Goal: Task Accomplishment & Management: Manage account settings

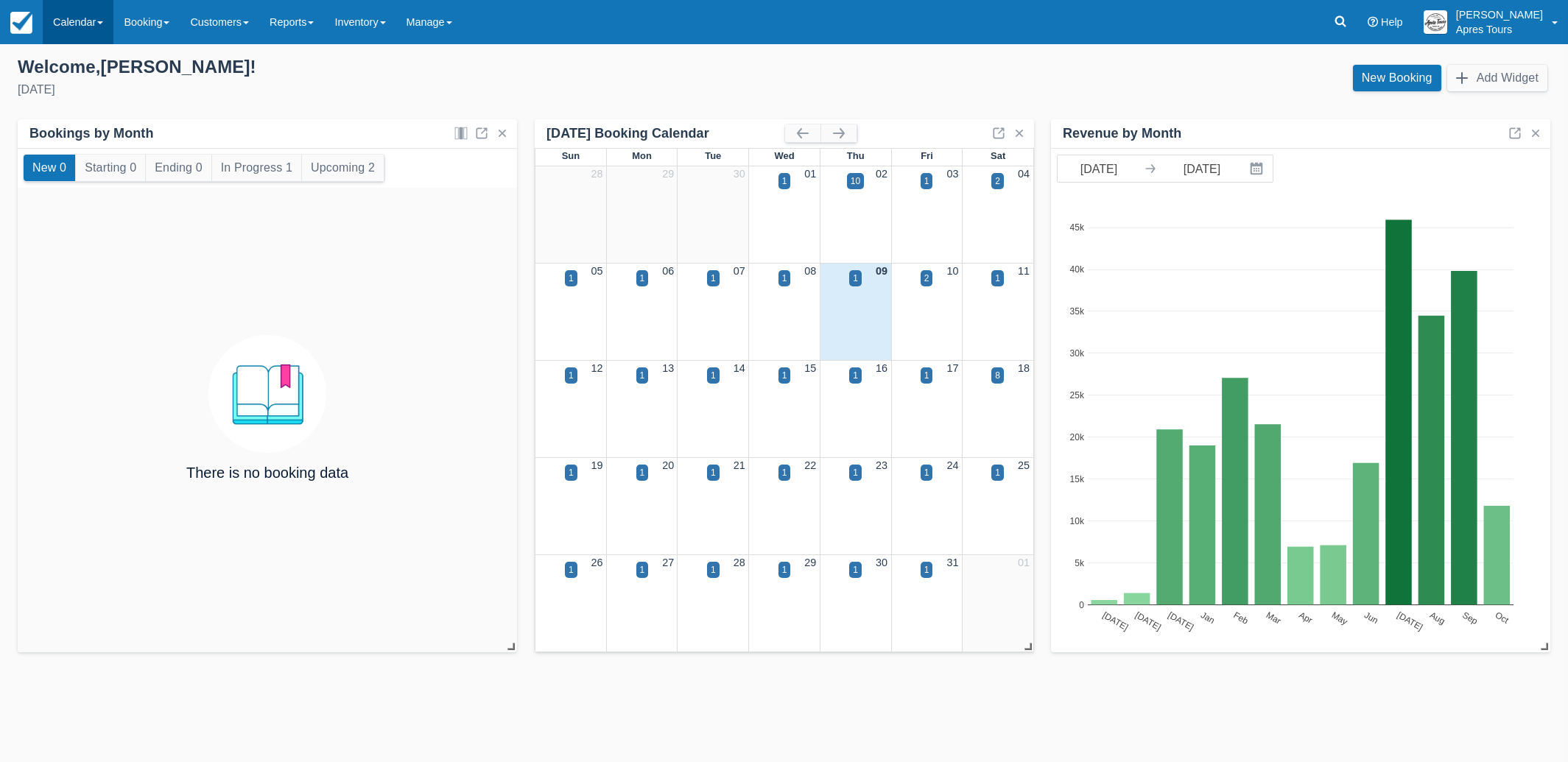
click at [79, 26] on link "Calendar" at bounding box center [78, 22] width 70 height 44
click at [84, 144] on link "Month" at bounding box center [102, 139] width 117 height 31
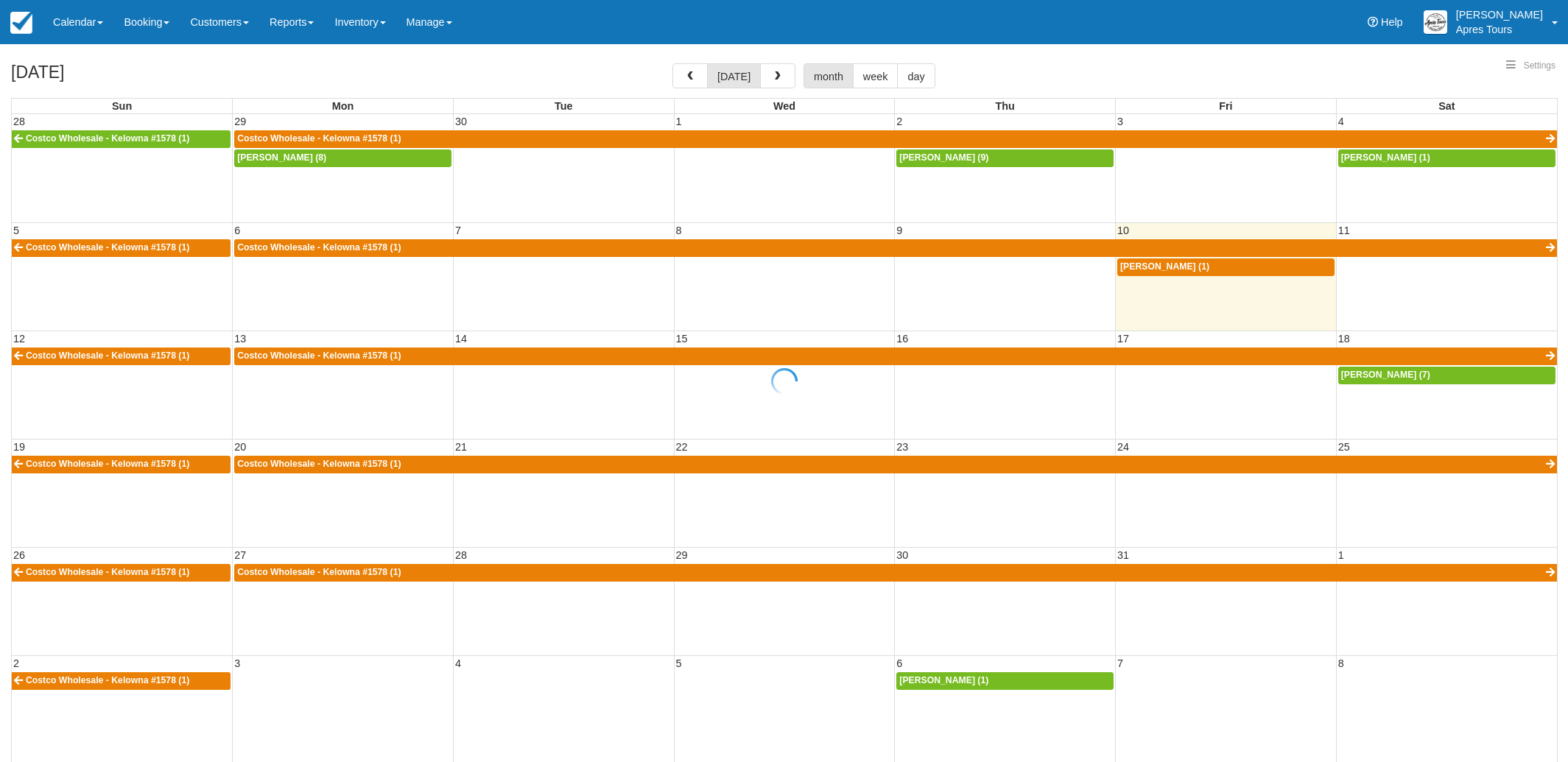
select select
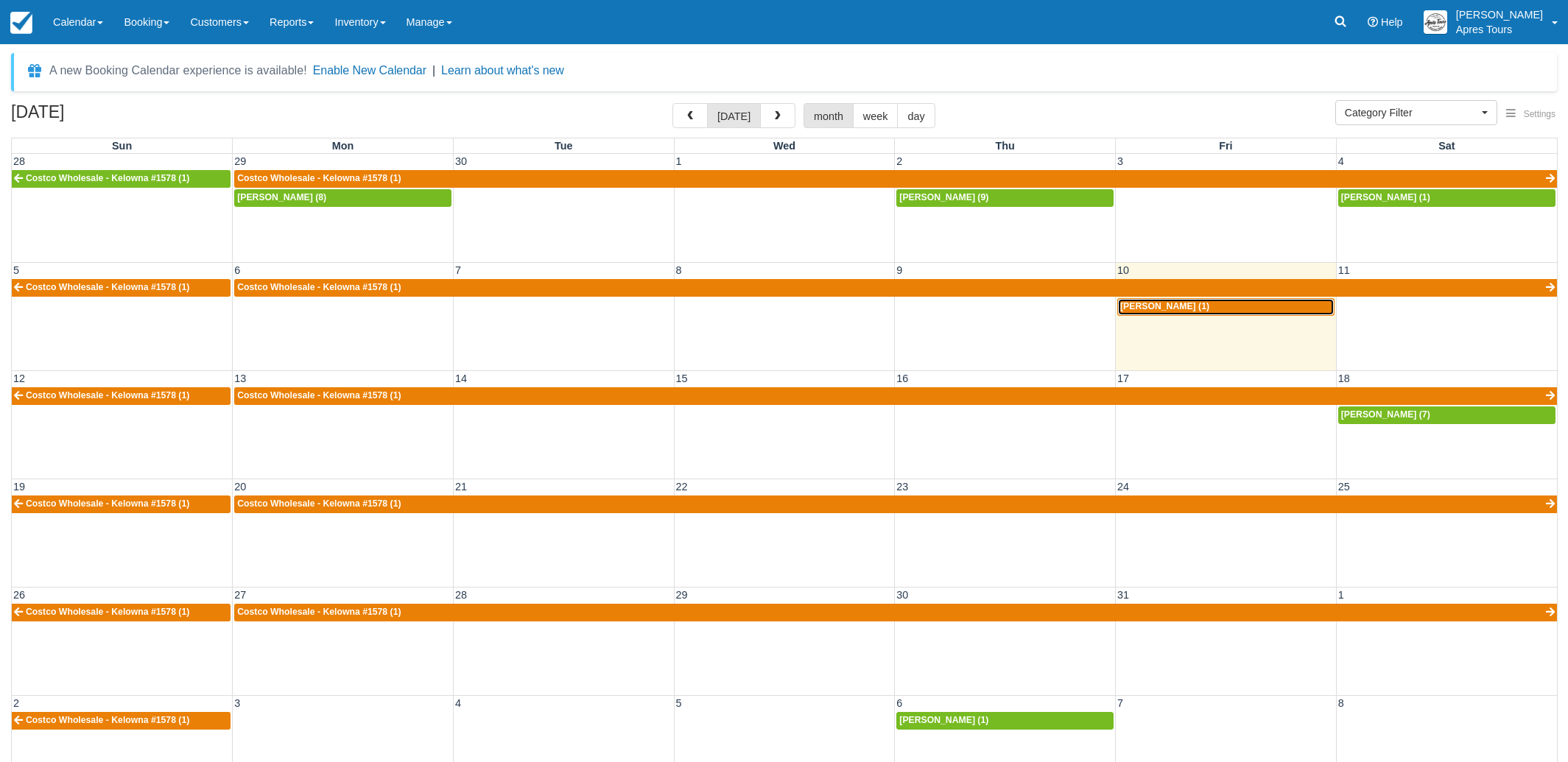
click at [1245, 310] on div "Riely Rodrigues (1)" at bounding box center [1225, 307] width 211 height 12
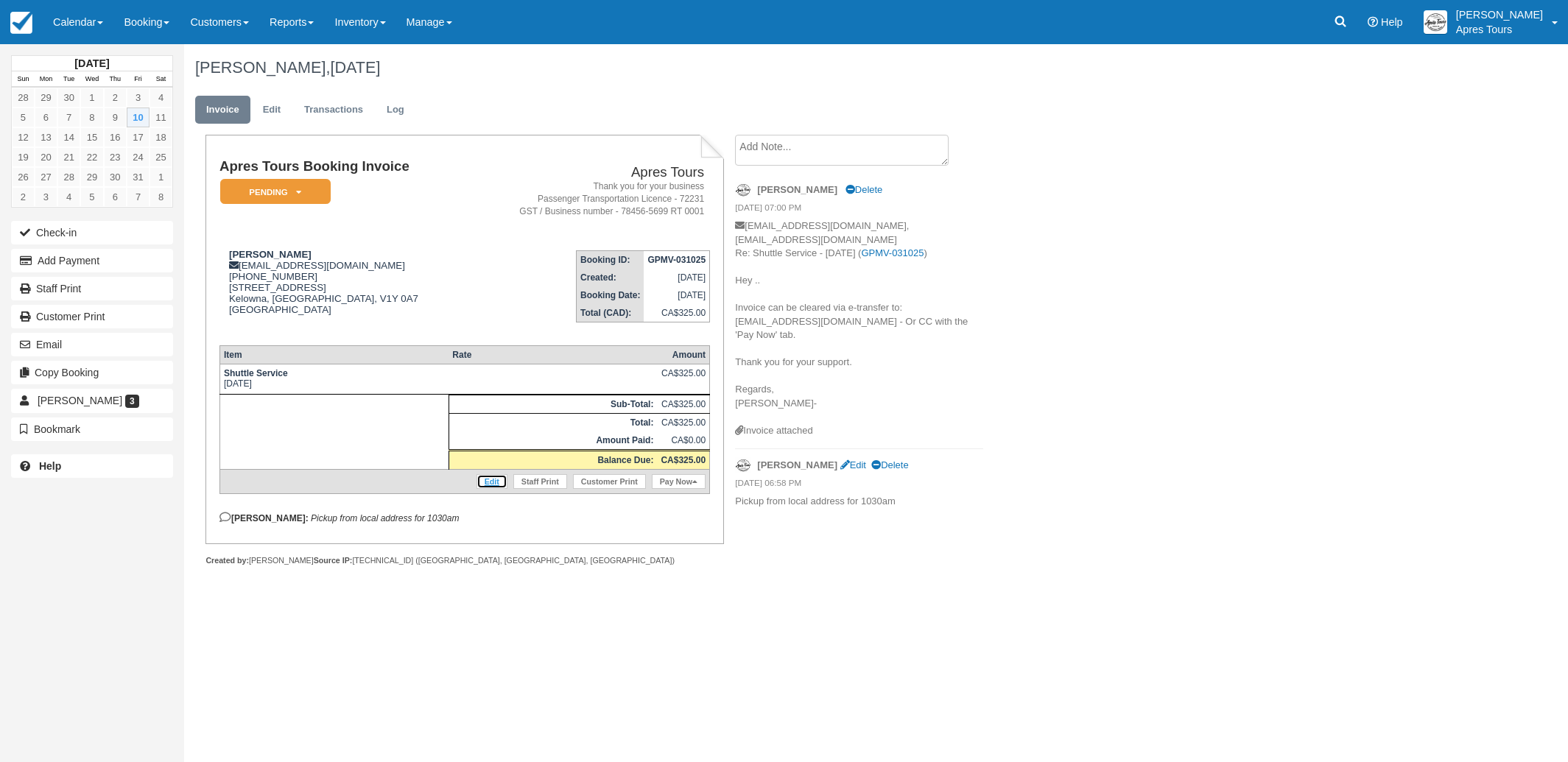
click at [494, 487] on link "Edit" at bounding box center [491, 482] width 31 height 15
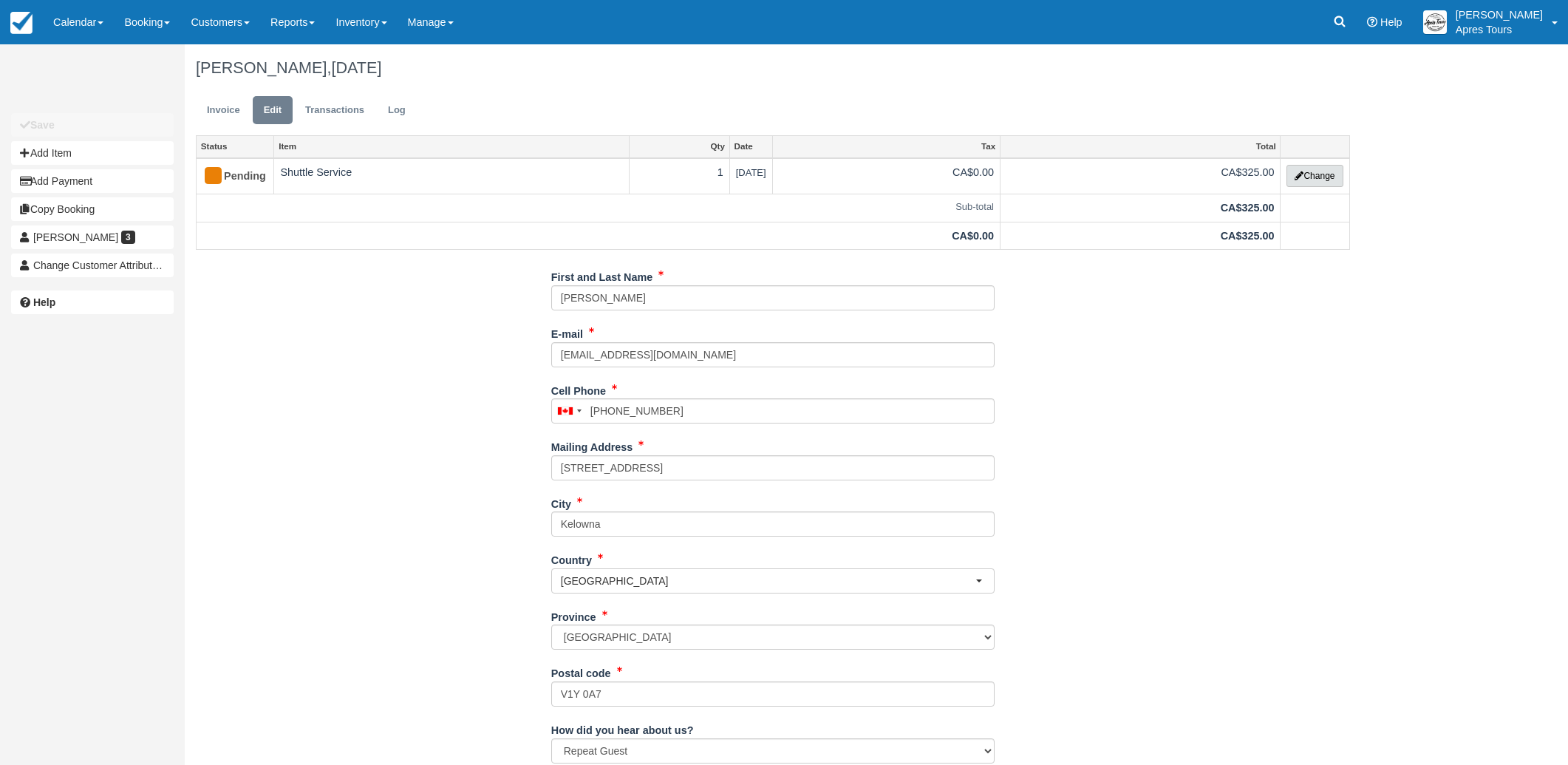
click at [1329, 176] on button "Change" at bounding box center [1315, 175] width 56 height 22
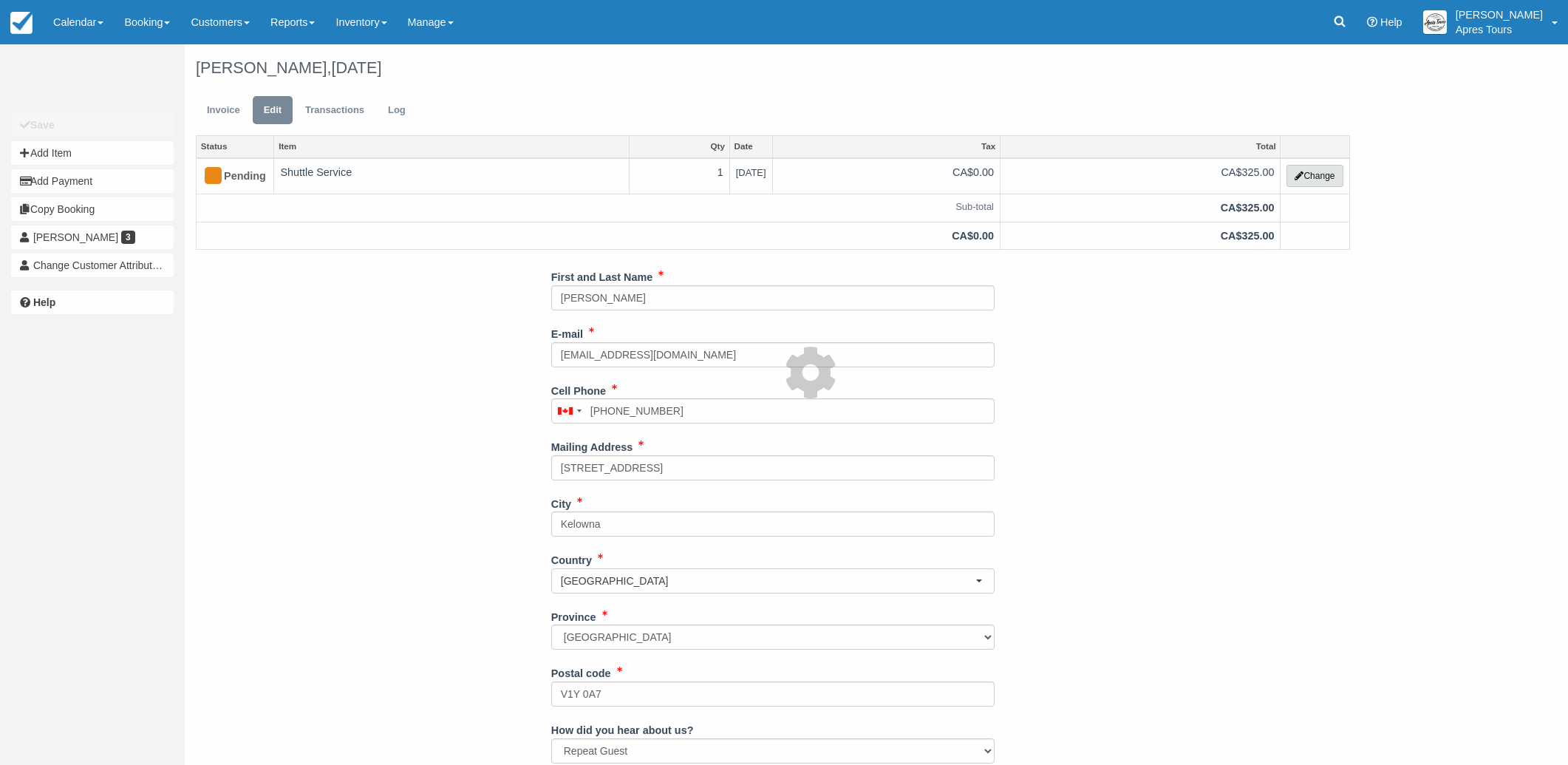
select select "4"
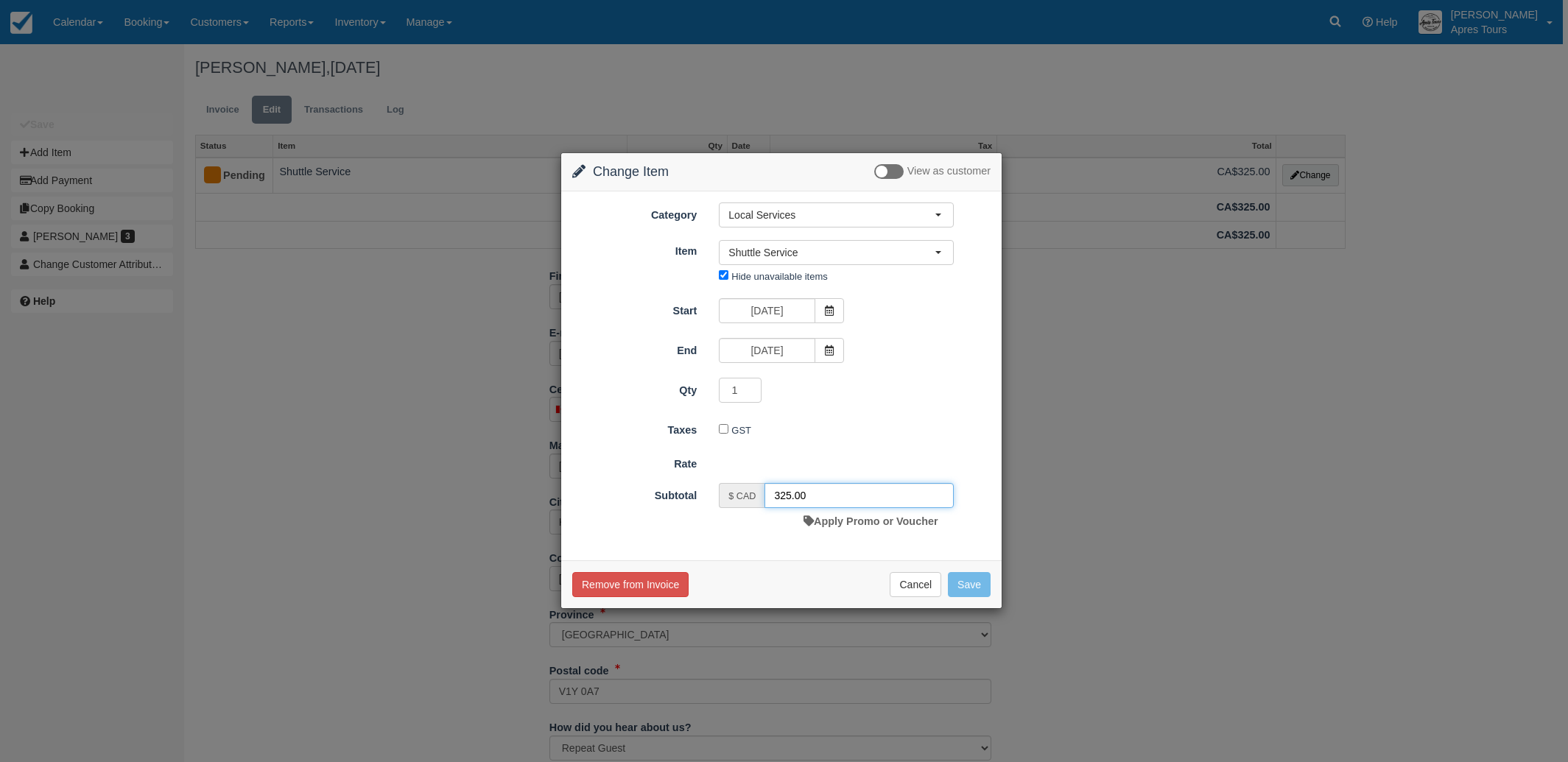
drag, startPoint x: 789, startPoint y: 491, endPoint x: 798, endPoint y: 487, distance: 9.8
click at [789, 491] on input "325.00" at bounding box center [859, 496] width 189 height 25
type input "0.00"
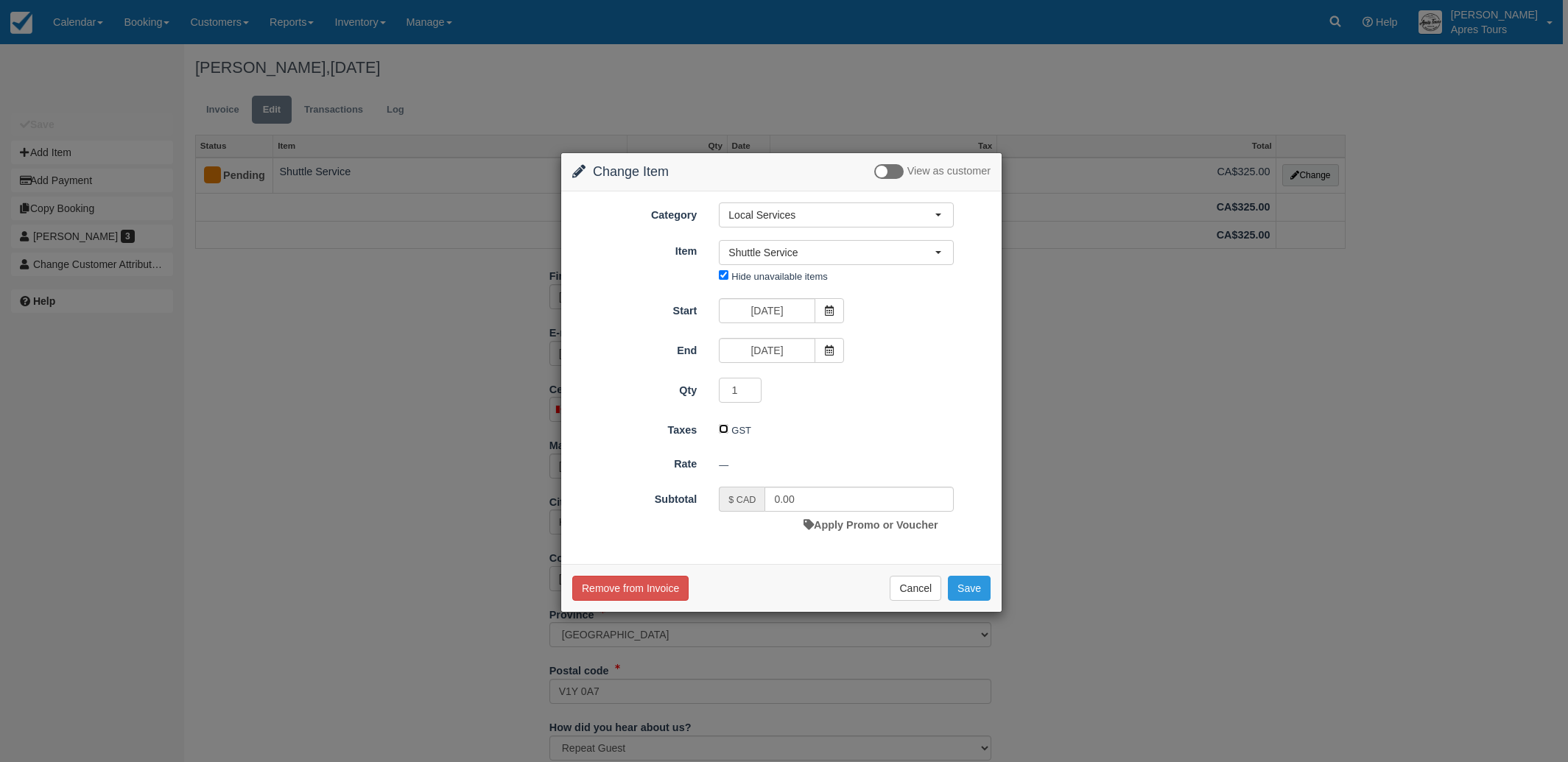
click at [723, 430] on input "GST" at bounding box center [724, 429] width 10 height 10
checkbox input "true"
click at [966, 583] on button "Save" at bounding box center [969, 588] width 43 height 25
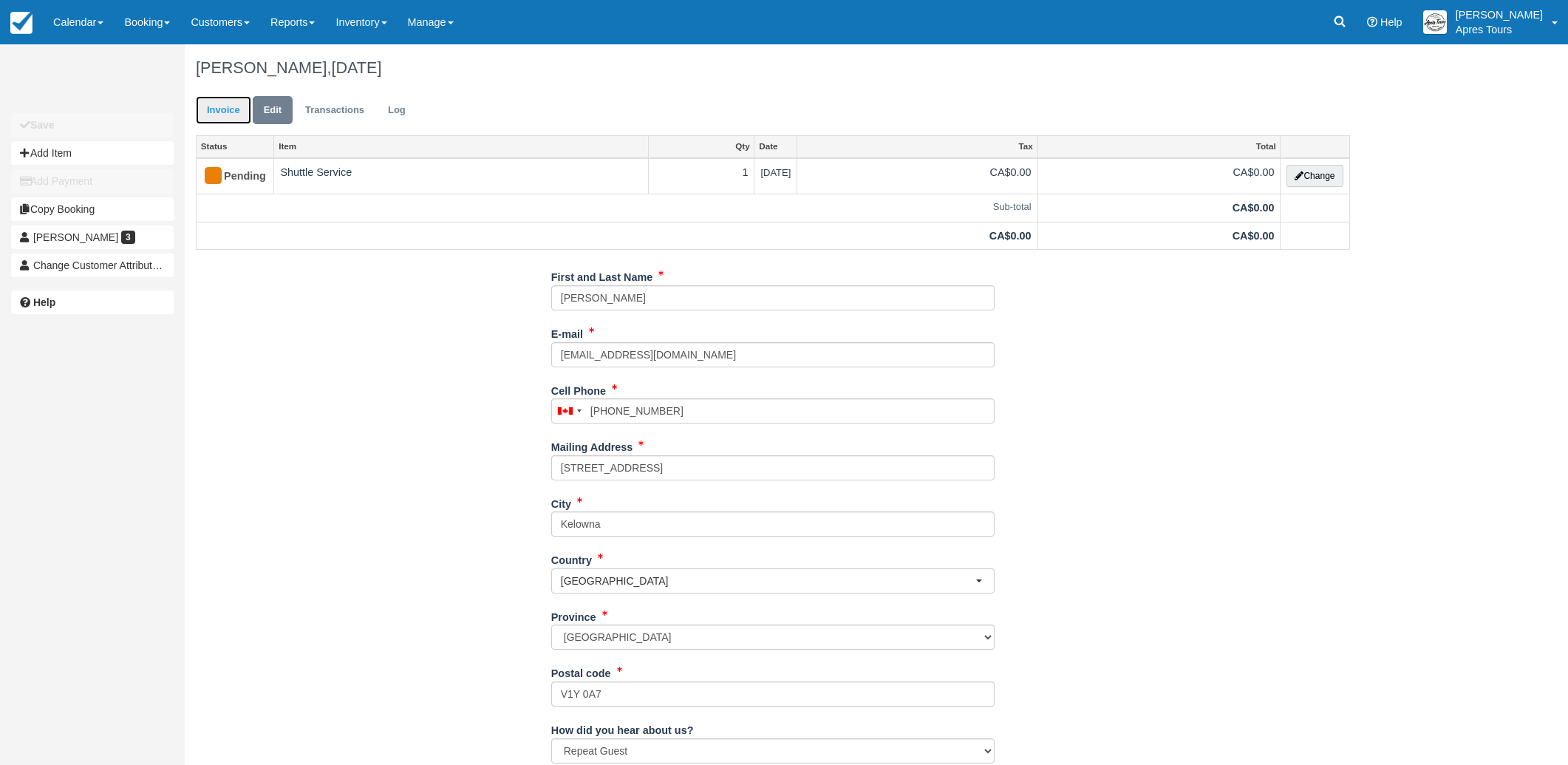
click at [223, 111] on link "Invoice" at bounding box center [223, 110] width 56 height 29
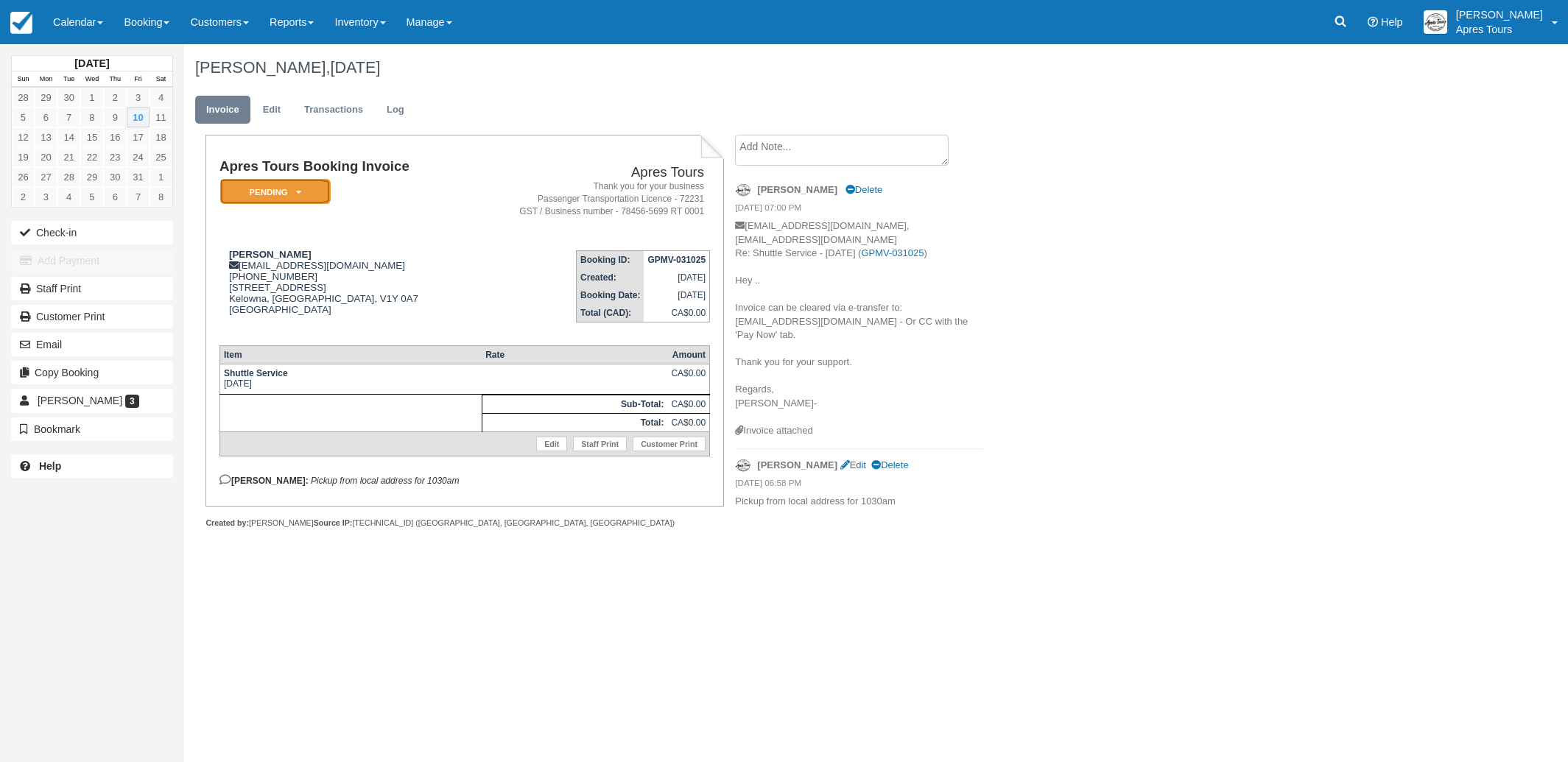
click at [301, 188] on em "Pending" at bounding box center [275, 191] width 110 height 26
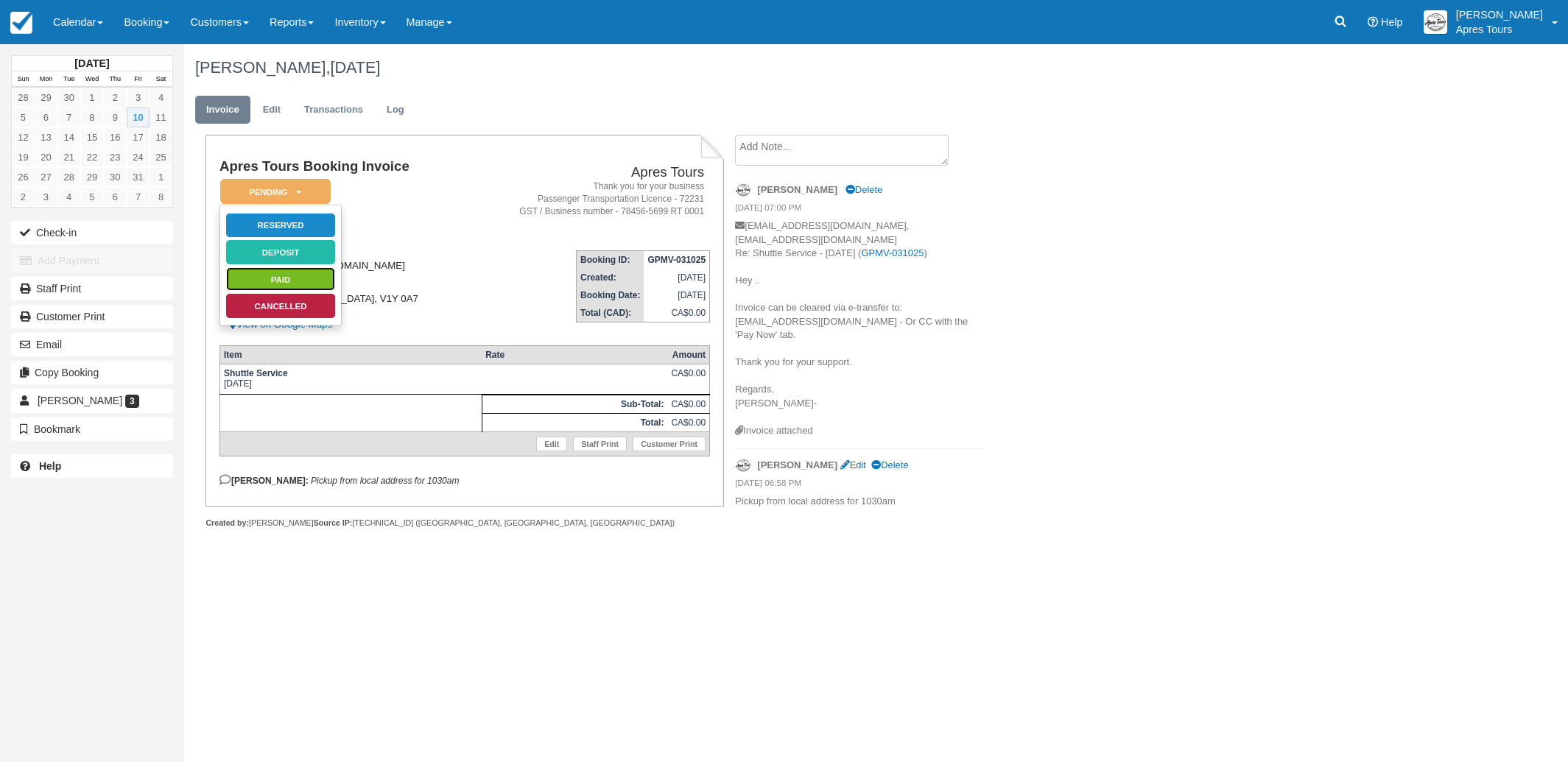
click at [300, 271] on link "Paid" at bounding box center [280, 279] width 110 height 26
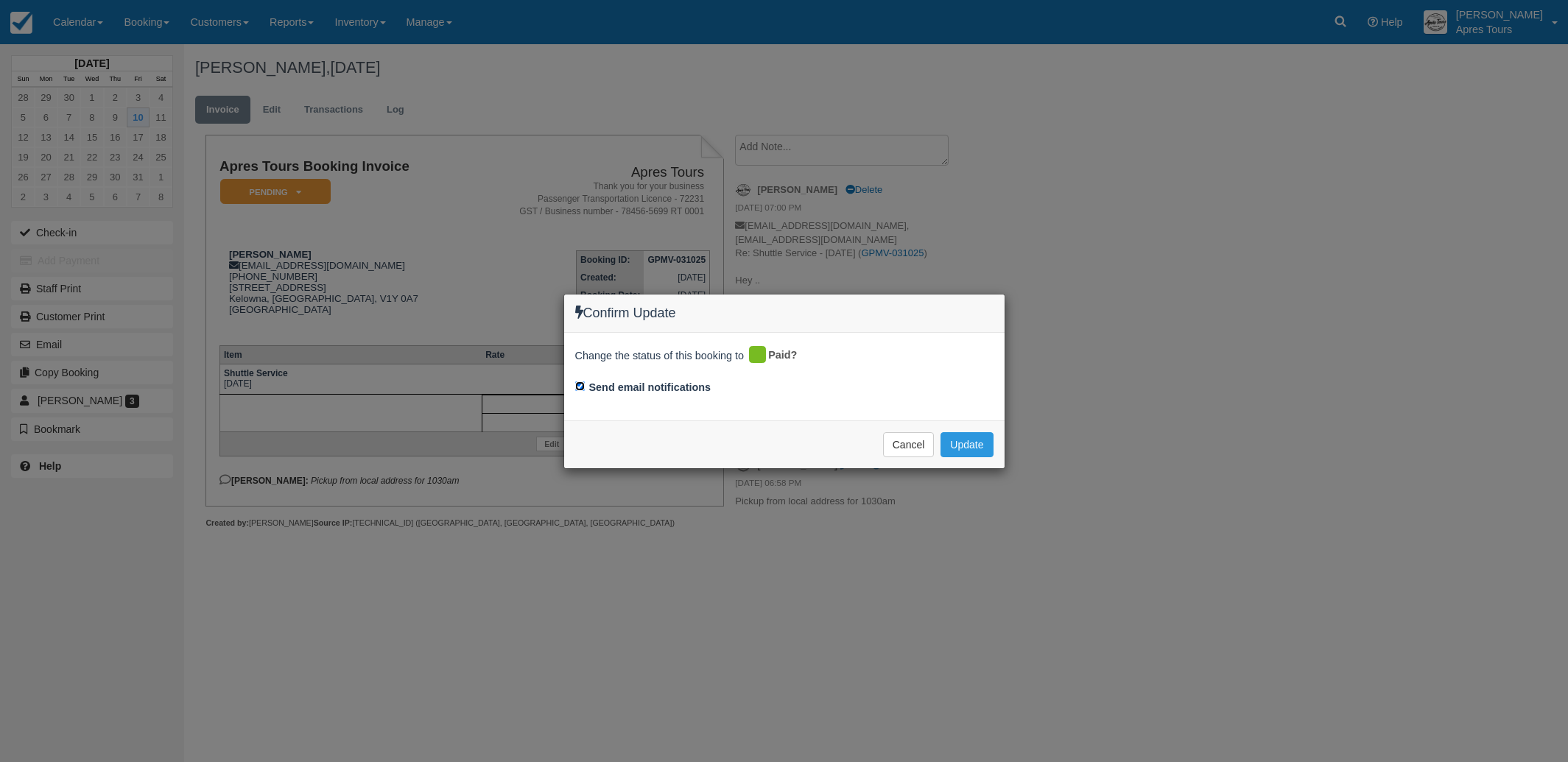
click at [580, 385] on input "Send email notifications" at bounding box center [580, 386] width 10 height 10
checkbox input "false"
click at [973, 446] on button "Update" at bounding box center [966, 444] width 52 height 25
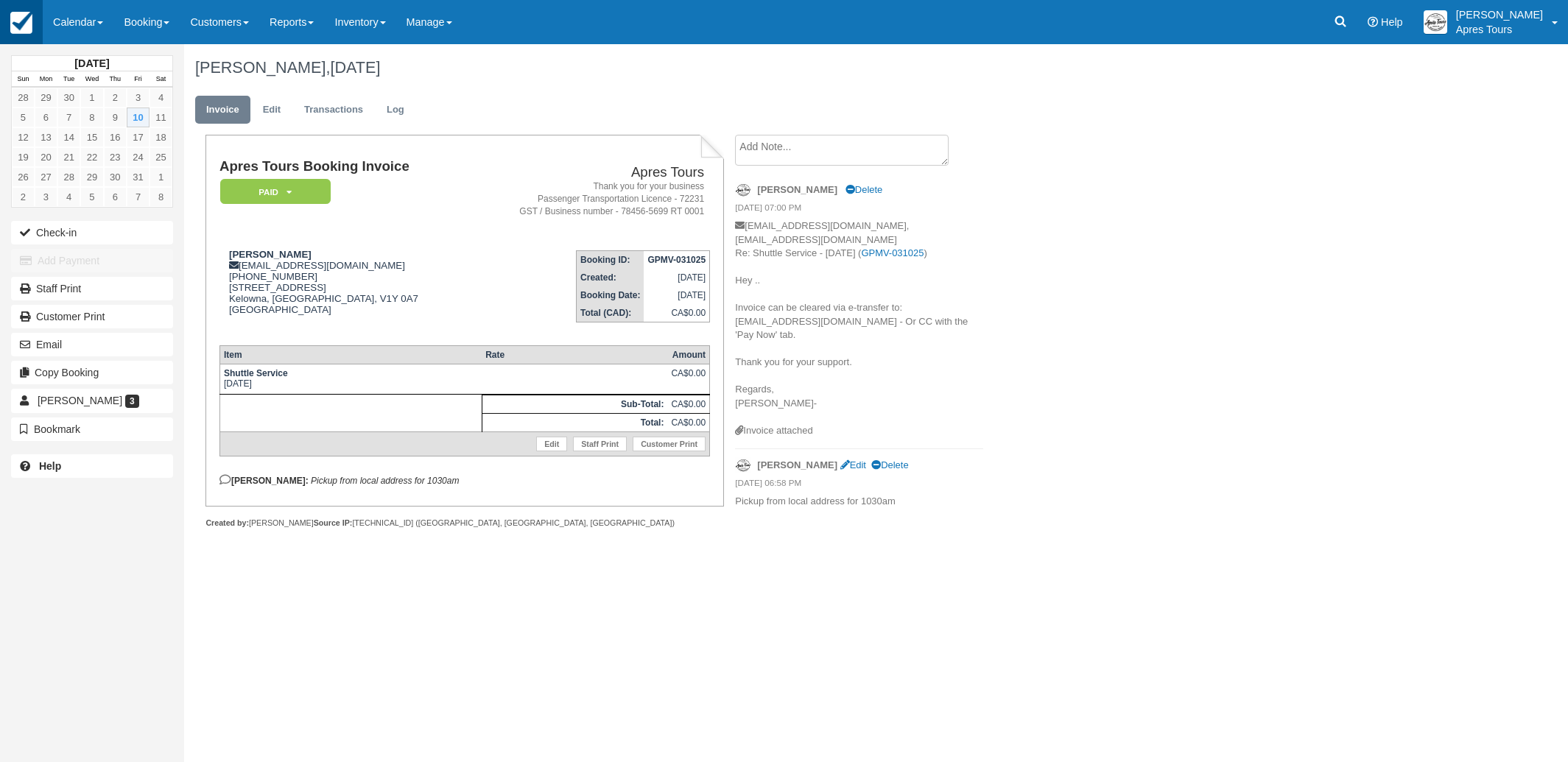
click at [21, 18] on img at bounding box center [21, 22] width 22 height 22
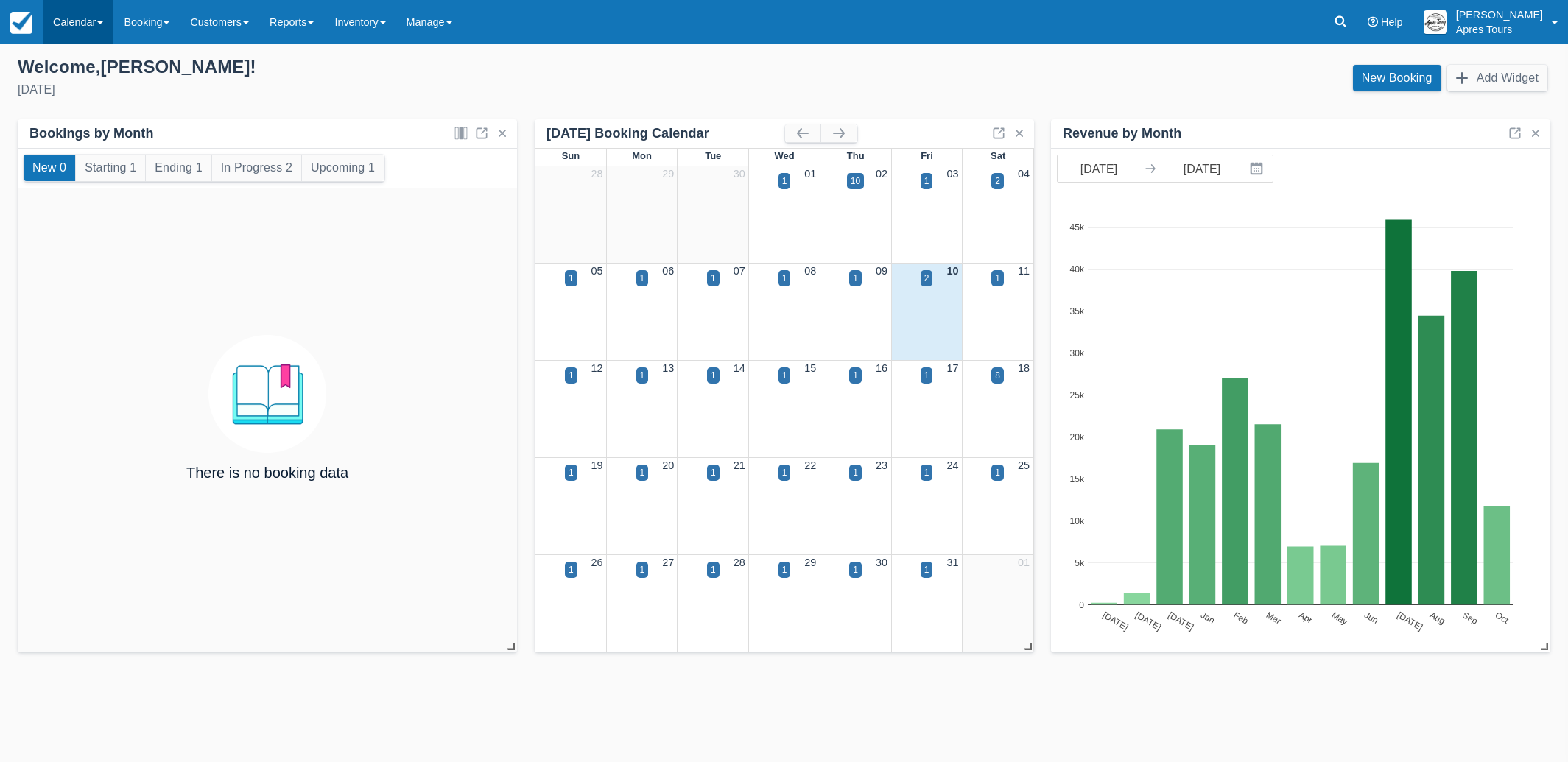
click at [83, 20] on link "Calendar" at bounding box center [78, 22] width 70 height 44
click at [76, 142] on link "Month" at bounding box center [102, 139] width 117 height 31
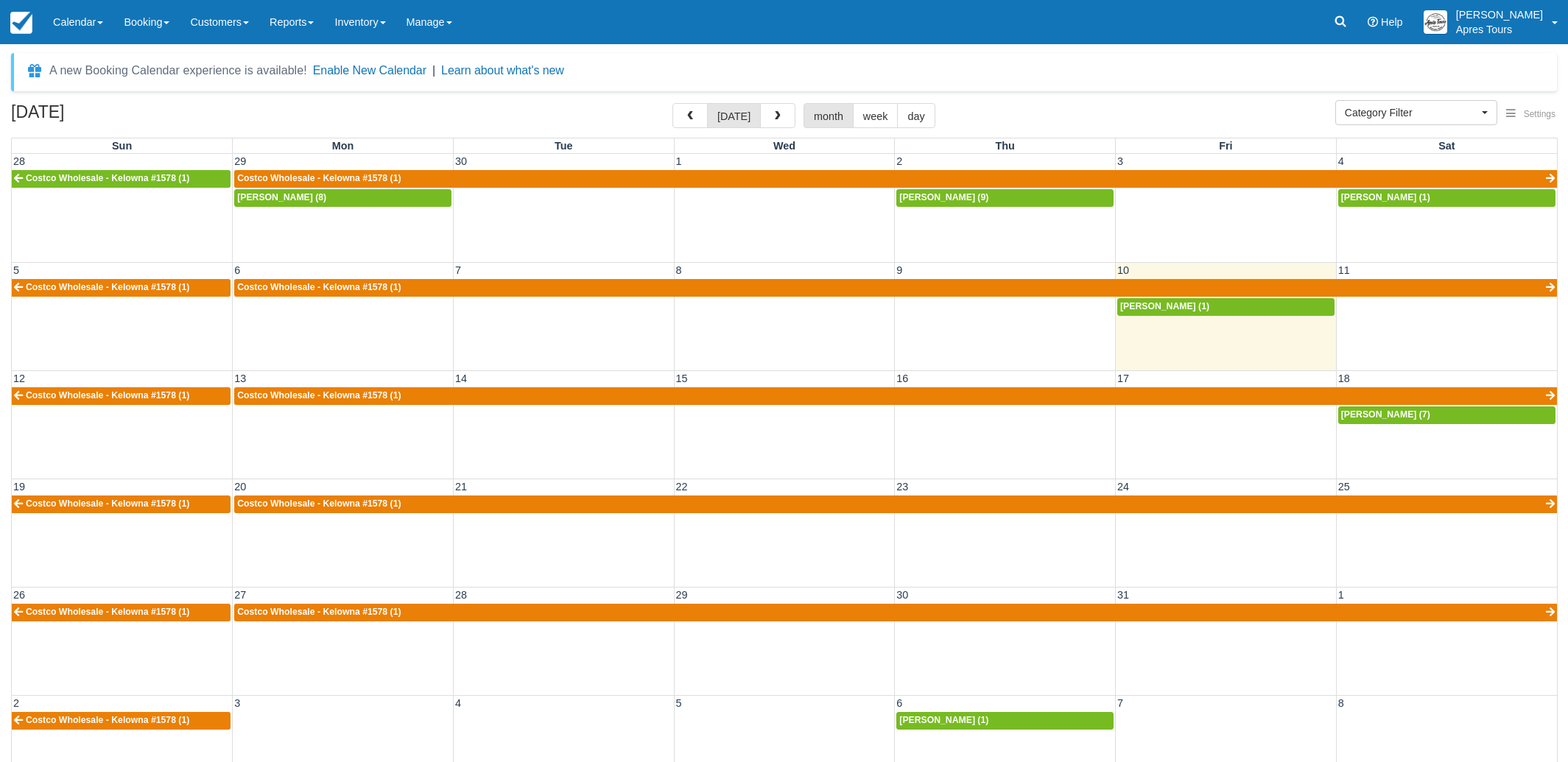
select select
